Goal: Information Seeking & Learning: Check status

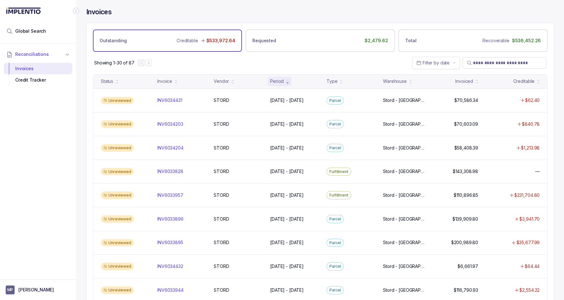
click at [288, 82] on icon at bounding box center [288, 82] width 2 height 1
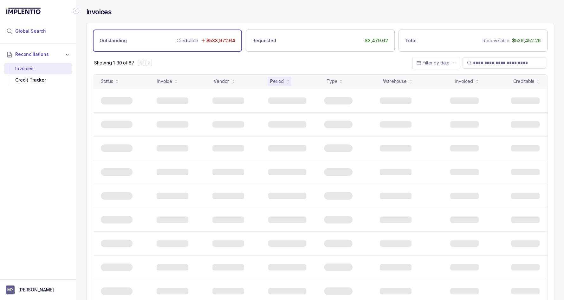
click at [42, 34] on span "Global Search" at bounding box center [30, 31] width 31 height 6
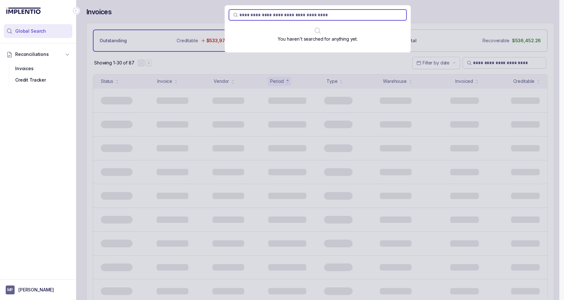
click at [138, 3] on div "You haven't searched for anything yet." at bounding box center [317, 150] width 483 height 300
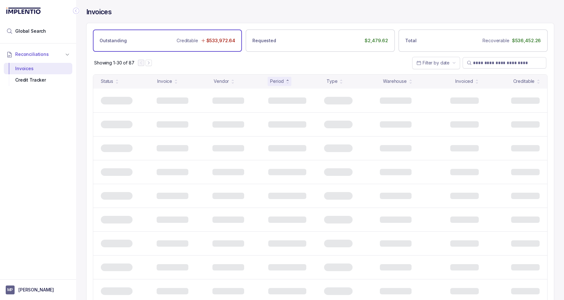
click at [106, 11] on h4 "Invoices" at bounding box center [98, 12] width 25 height 9
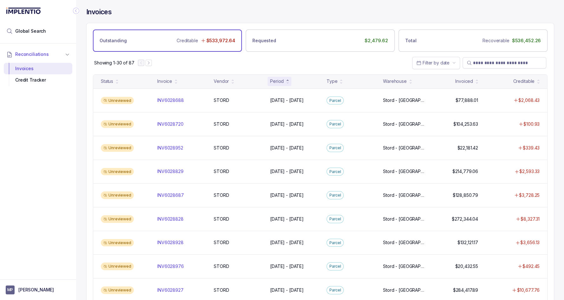
click at [81, 9] on div "Invoices Outstanding Creditable $533,972.64 Requested $2,479.62 Total Recoverab…" at bounding box center [317, 150] width 483 height 300
click at [281, 82] on div "Period" at bounding box center [277, 81] width 14 height 6
click at [216, 37] on p "$533,972.64" at bounding box center [220, 40] width 29 height 6
click at [155, 44] on div "Outstanding Creditable $533,972.64" at bounding box center [167, 40] width 149 height 22
click at [173, 63] on div "Showing 1-30 of 87 Filter by date" at bounding box center [320, 63] width 467 height 22
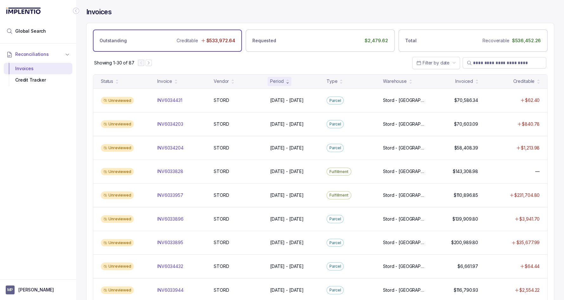
click at [223, 44] on div "Creditable $533,972.64" at bounding box center [206, 40] width 59 height 9
click at [42, 52] on span "Reconciliations" at bounding box center [32, 54] width 34 height 6
click at [48, 53] on li "Reconciliations" at bounding box center [34, 54] width 61 height 14
click at [52, 74] on div "Credit Tracker" at bounding box center [38, 79] width 58 height 11
click at [62, 69] on div "Invoices" at bounding box center [38, 68] width 58 height 11
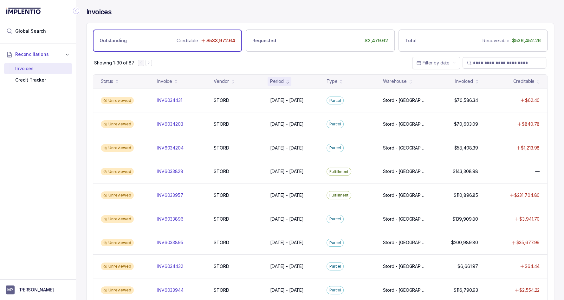
click at [206, 40] on icon at bounding box center [203, 40] width 5 height 5
click at [461, 29] on div "Outstanding Creditable $533,972.64 Requested $2,479.62 Total Recoverable $536,4…" at bounding box center [320, 37] width 467 height 29
click at [462, 36] on div "Total Recoverable $536,452.26" at bounding box center [473, 40] width 149 height 22
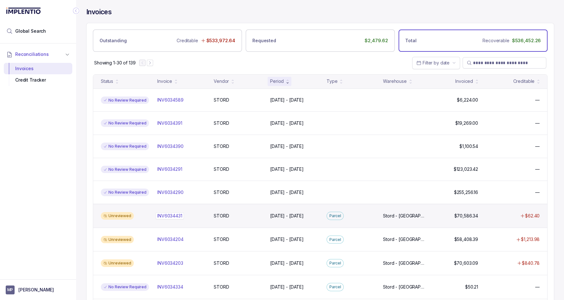
click at [178, 213] on p "INV6034431" at bounding box center [170, 215] width 28 height 7
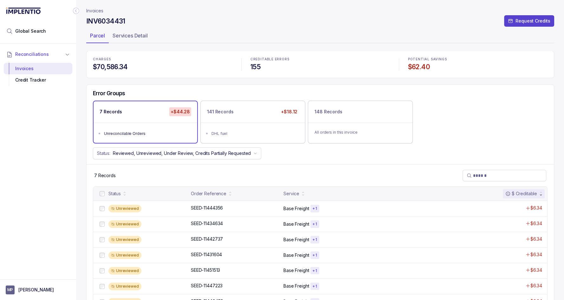
click at [165, 116] on div "7 Records +$44.28" at bounding box center [146, 111] width 104 height 21
